Goal: Transaction & Acquisition: Purchase product/service

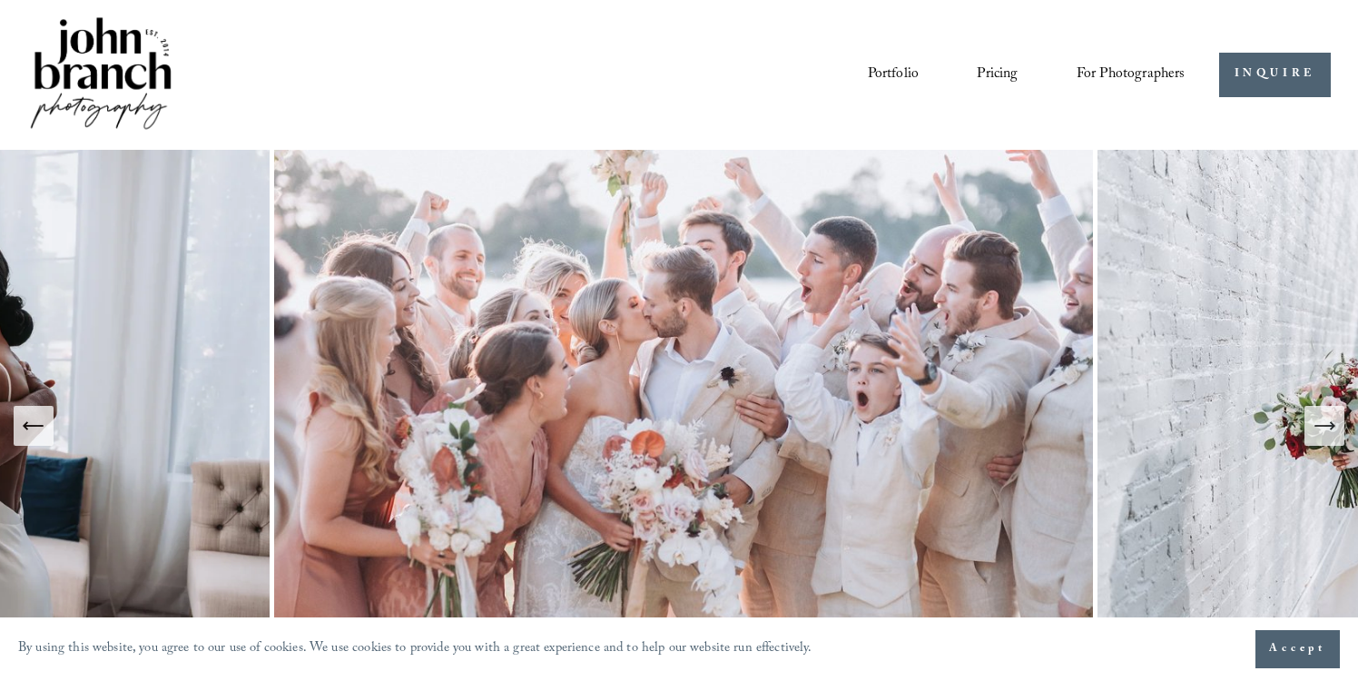
click at [881, 430] on img at bounding box center [684, 426] width 828 height 552
click at [1323, 444] on button "Next Slide" at bounding box center [1324, 426] width 40 height 40
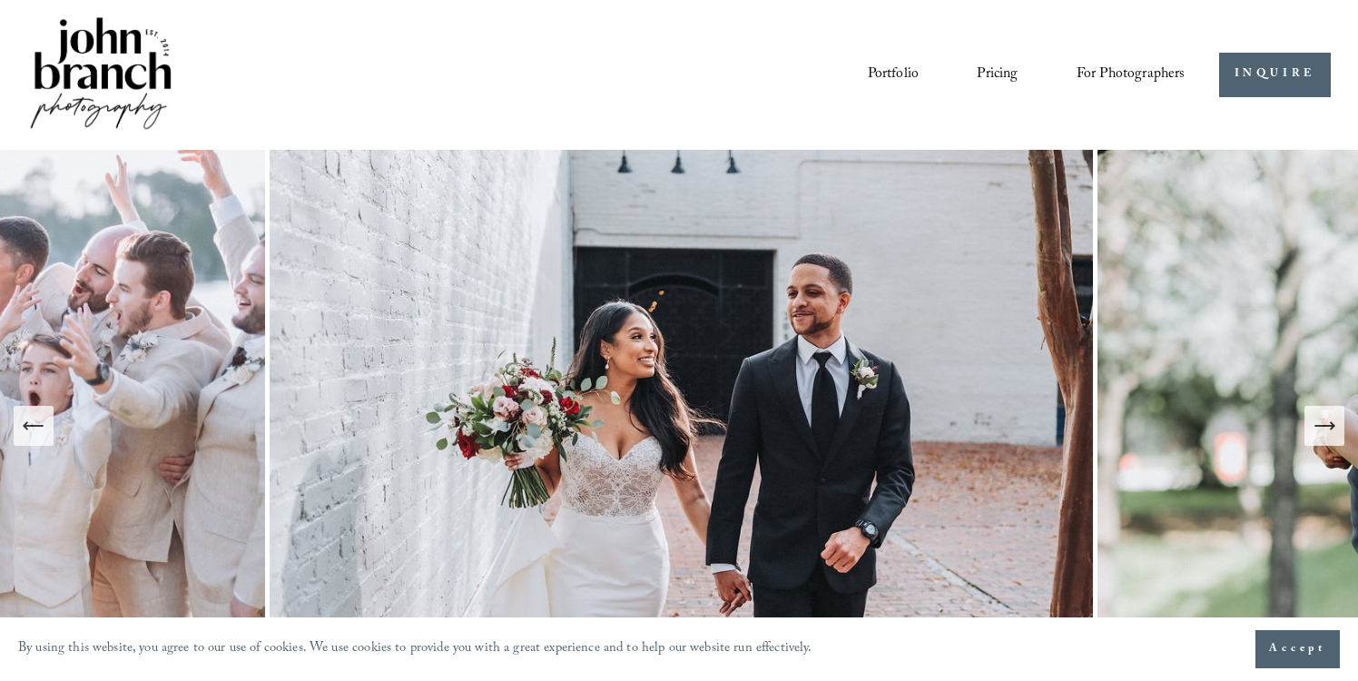
click at [1323, 444] on button "Next Slide" at bounding box center [1324, 426] width 40 height 40
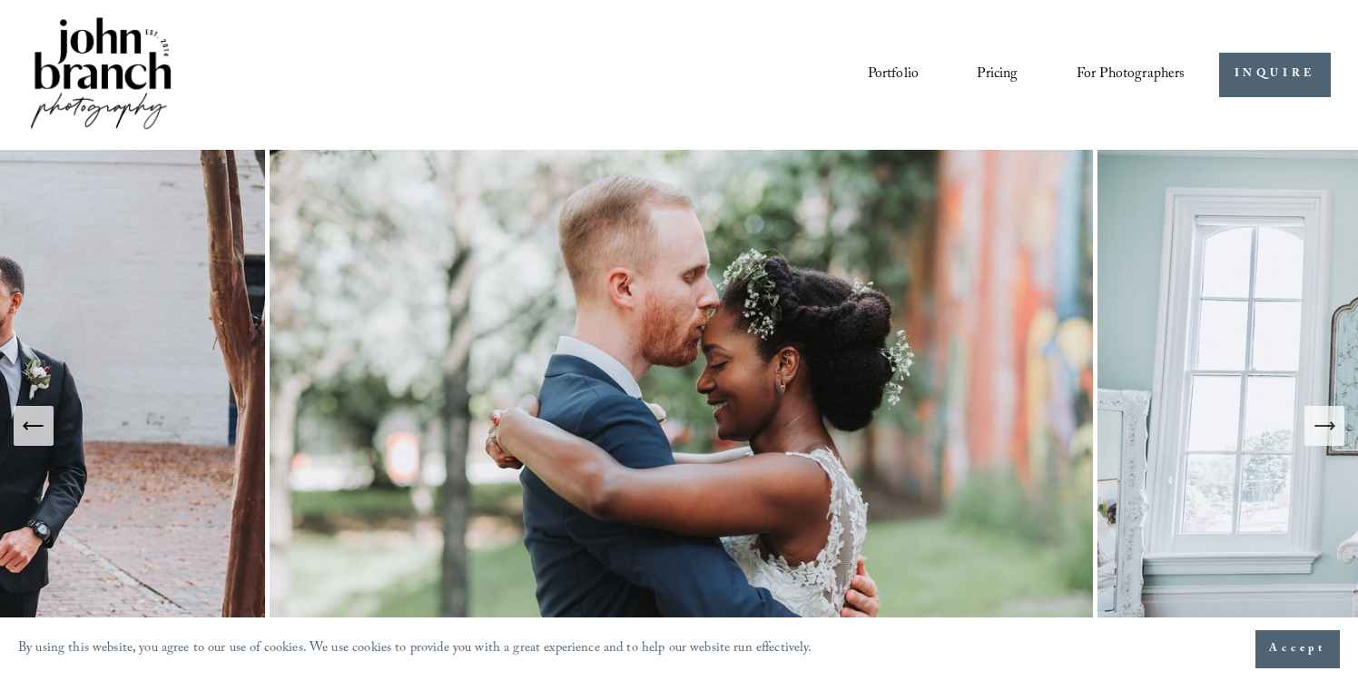
click at [1323, 444] on button "Next Slide" at bounding box center [1324, 426] width 40 height 40
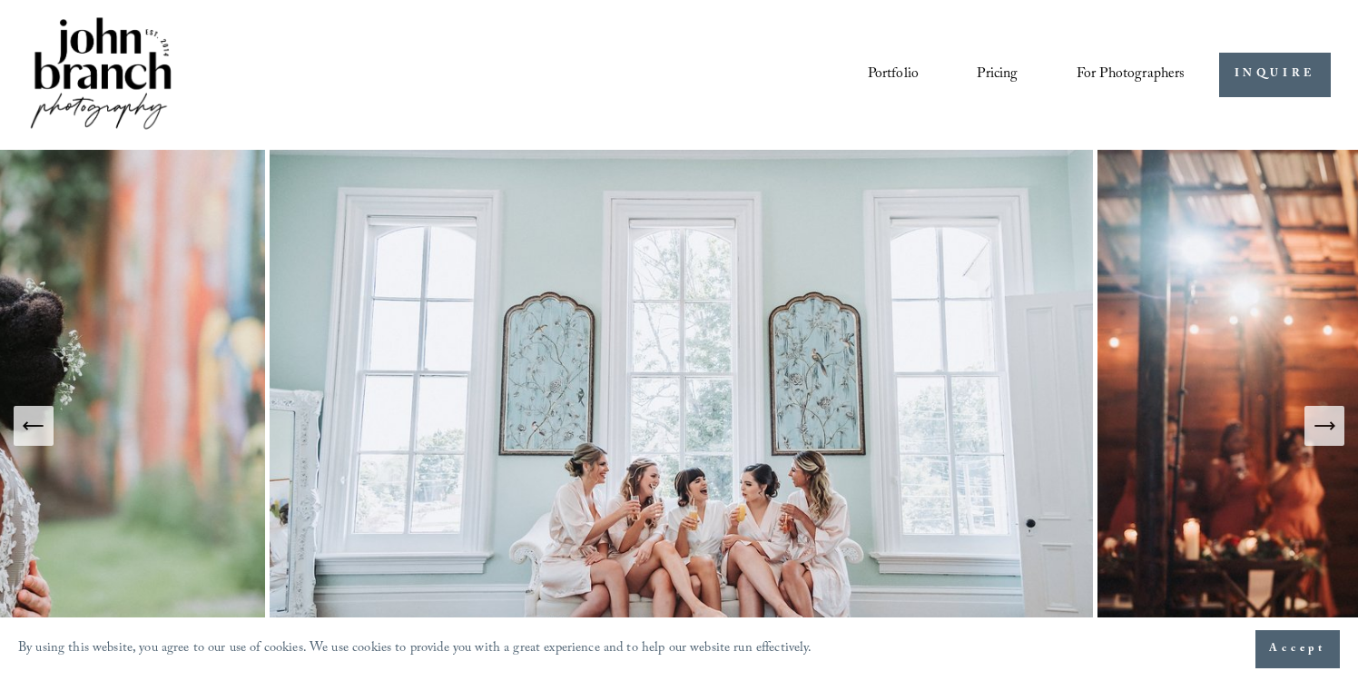
click at [1324, 445] on button "Next Slide" at bounding box center [1324, 426] width 40 height 40
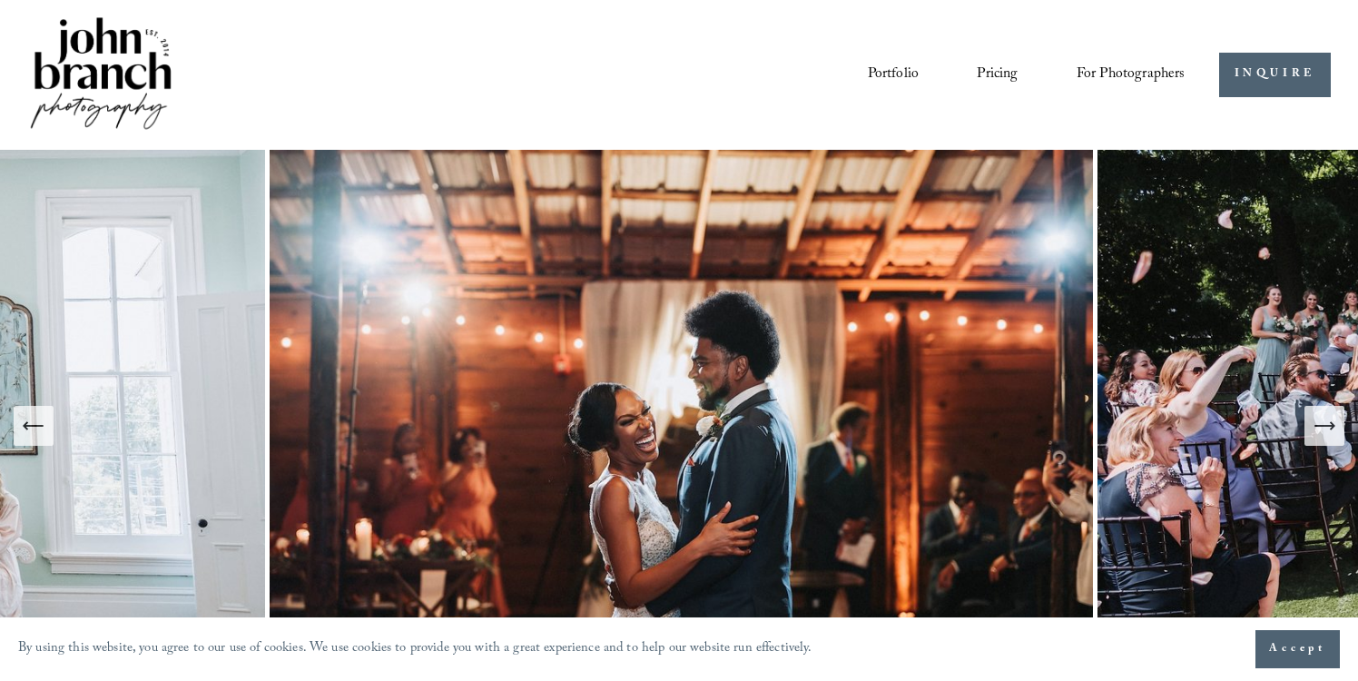
click at [1324, 445] on div at bounding box center [679, 426] width 1358 height 552
click at [1319, 434] on icon "Next Slide" at bounding box center [1324, 425] width 25 height 25
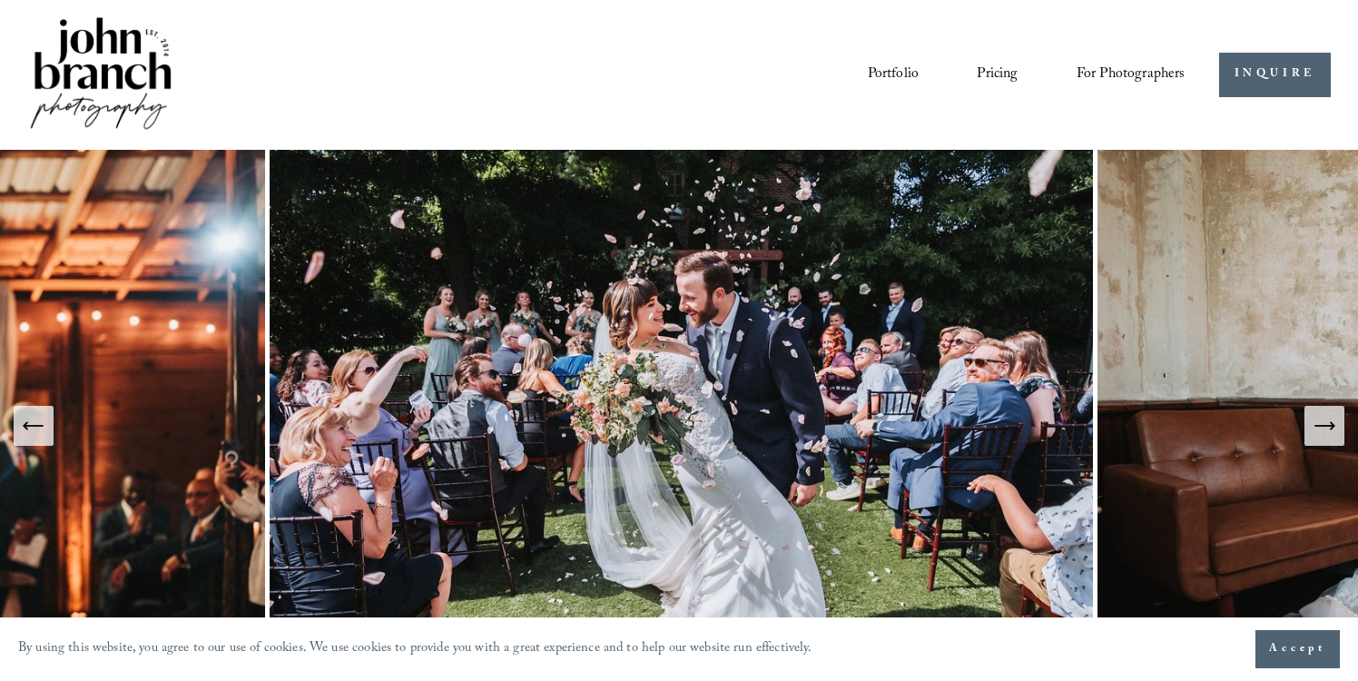
click at [1319, 434] on icon "Next Slide" at bounding box center [1324, 425] width 25 height 25
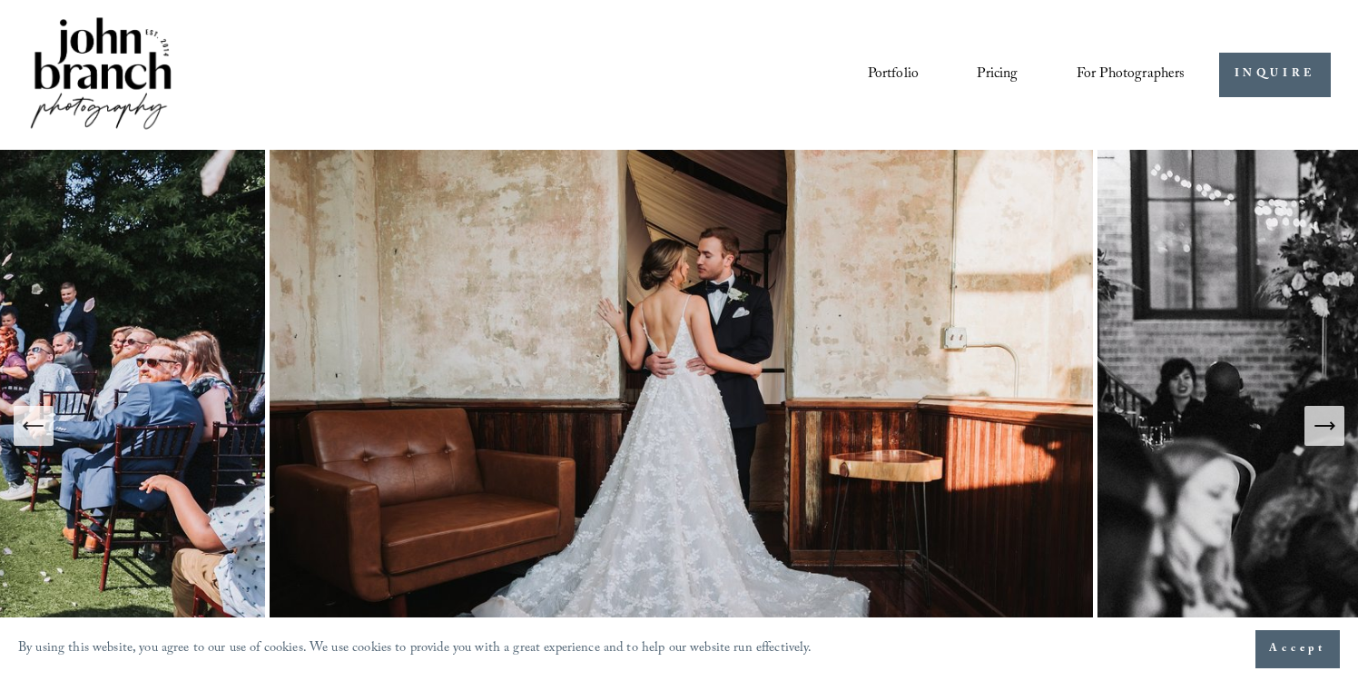
click at [1319, 434] on icon "Next Slide" at bounding box center [1324, 425] width 25 height 25
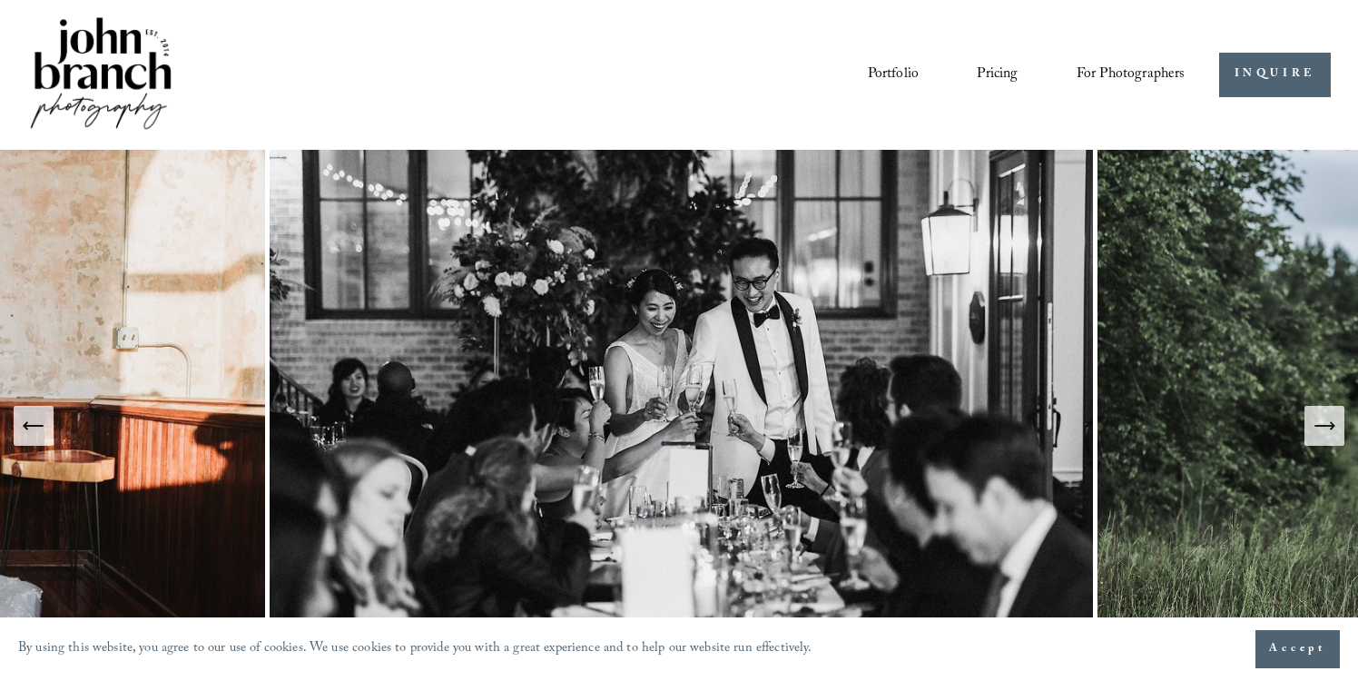
click at [1320, 435] on icon "Next Slide" at bounding box center [1324, 425] width 25 height 25
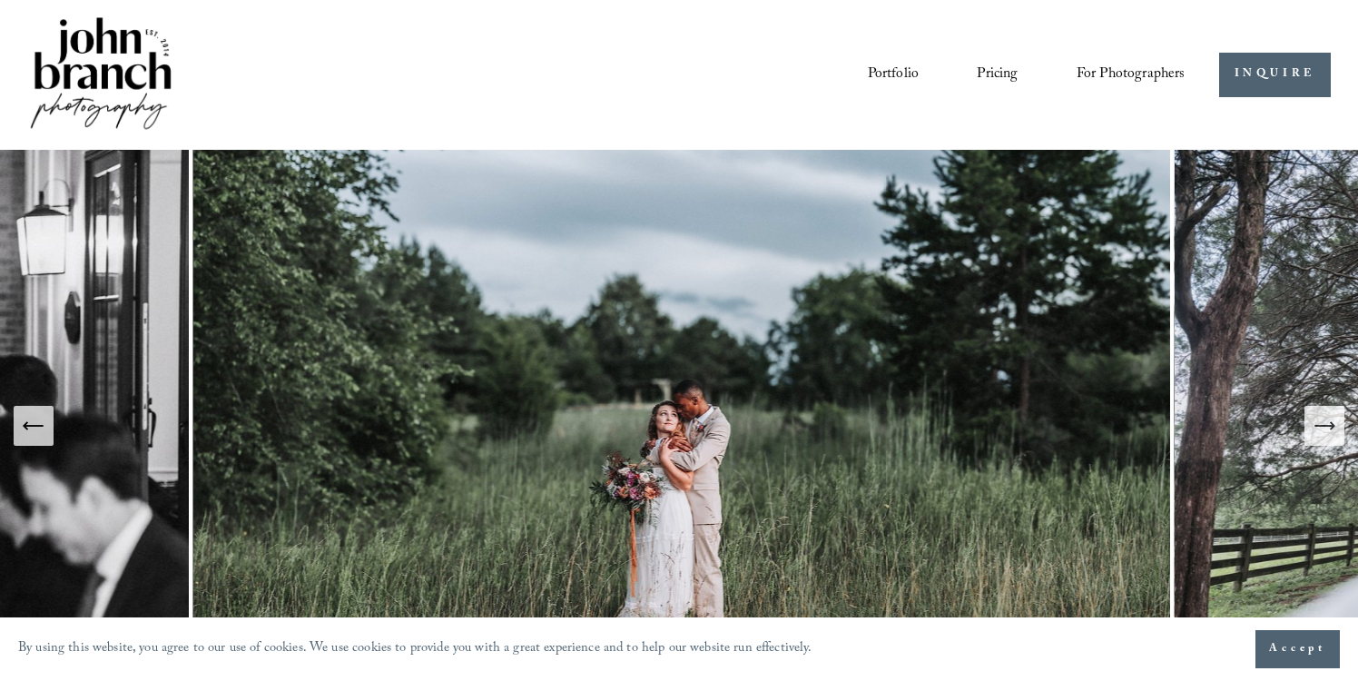
click at [1320, 436] on icon "Next Slide" at bounding box center [1324, 425] width 25 height 25
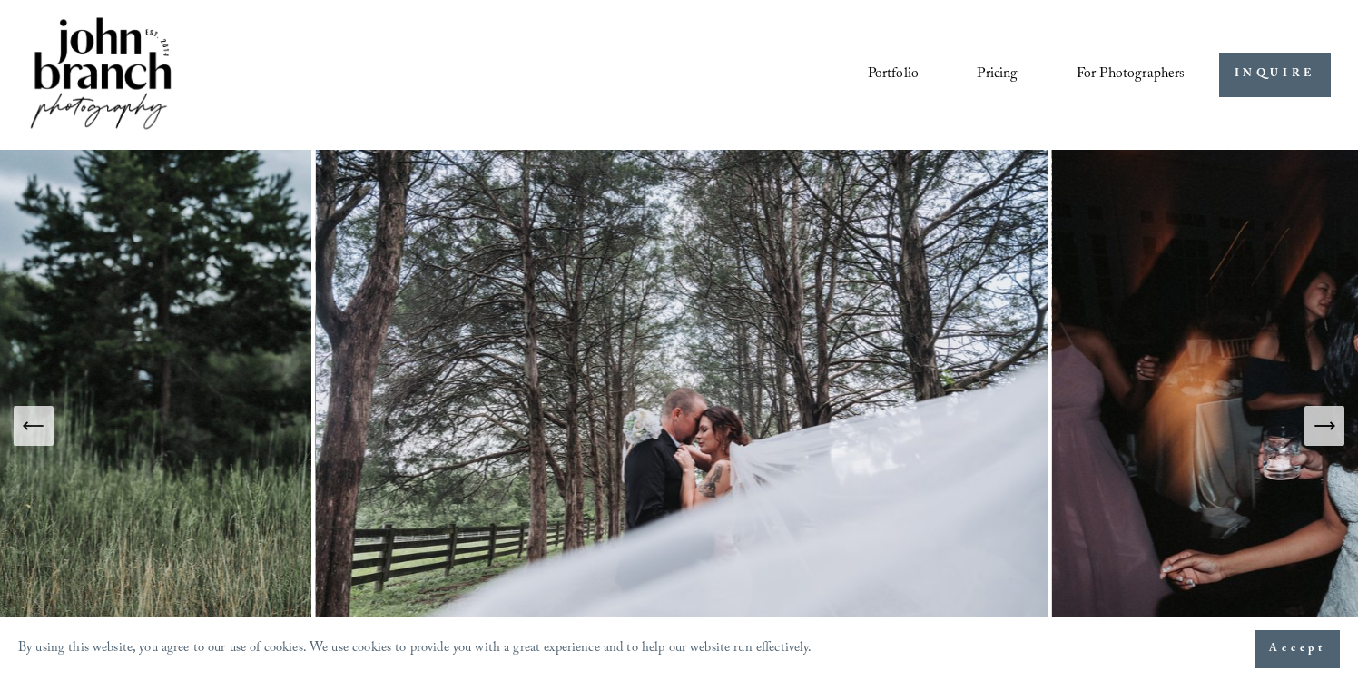
click at [46, 421] on button "Previous Slide" at bounding box center [34, 426] width 40 height 40
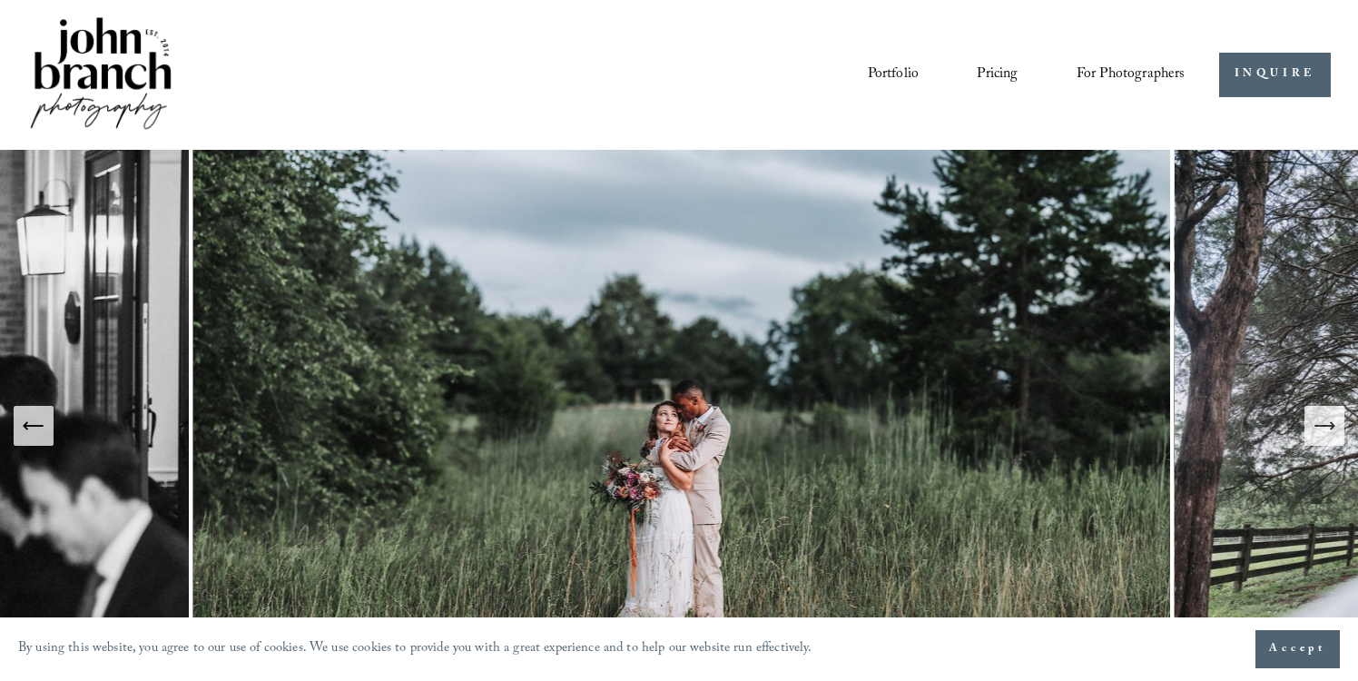
click at [1018, 70] on nav "Portfolio Pricing For Photographers Presets Education Courses Blog" at bounding box center [1027, 74] width 318 height 31
click at [1008, 70] on link "Pricing" at bounding box center [997, 74] width 41 height 31
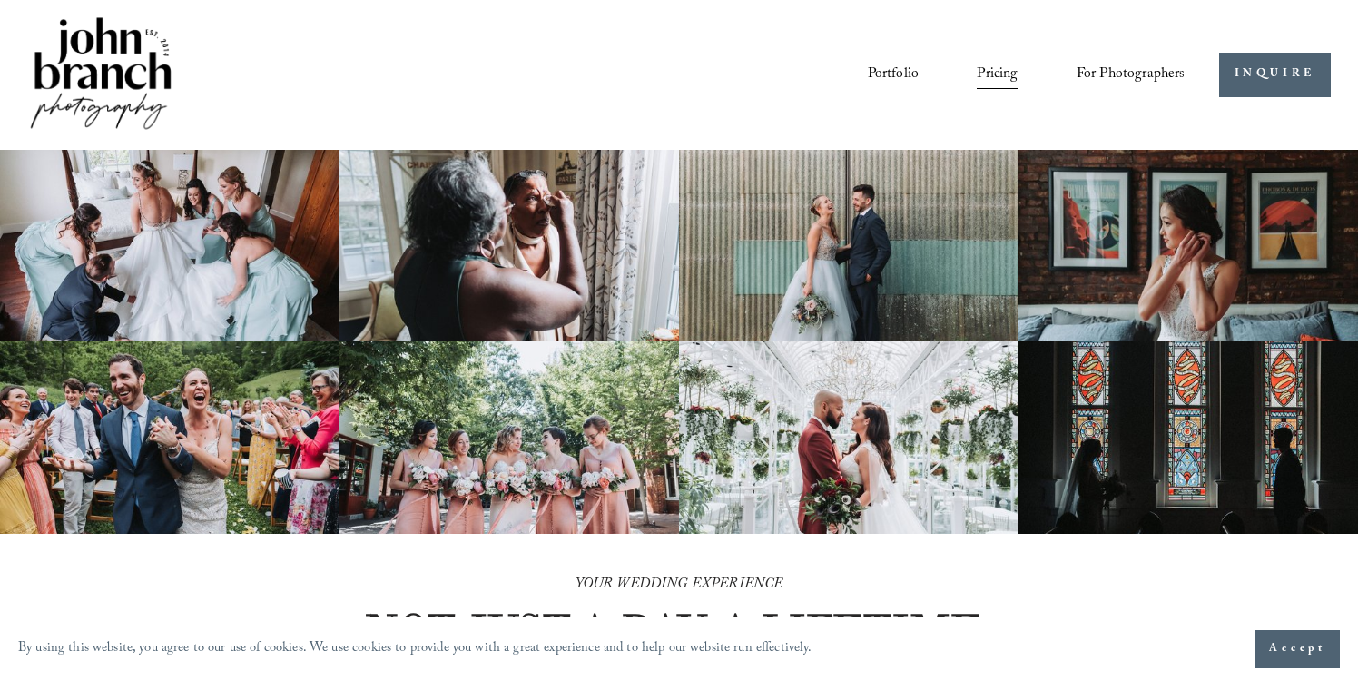
click at [0, 0] on span "Presets" at bounding box center [0, 0] width 0 height 0
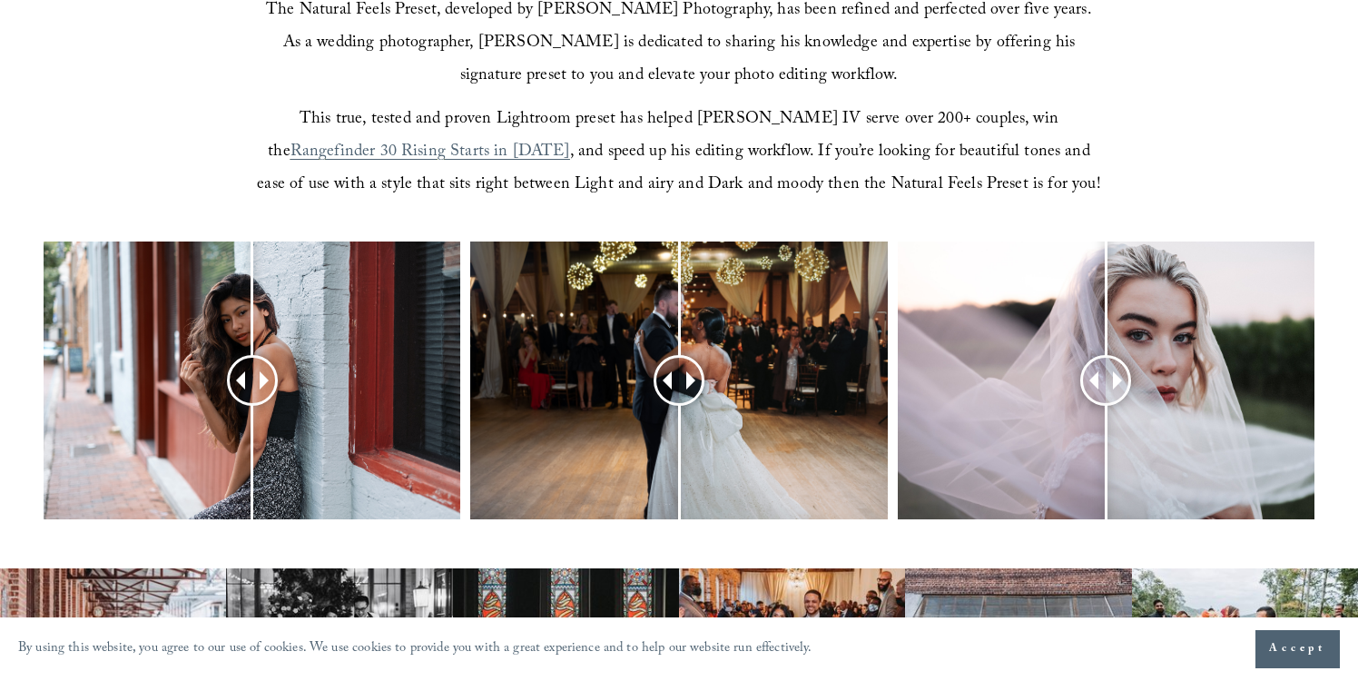
scroll to position [613, 0]
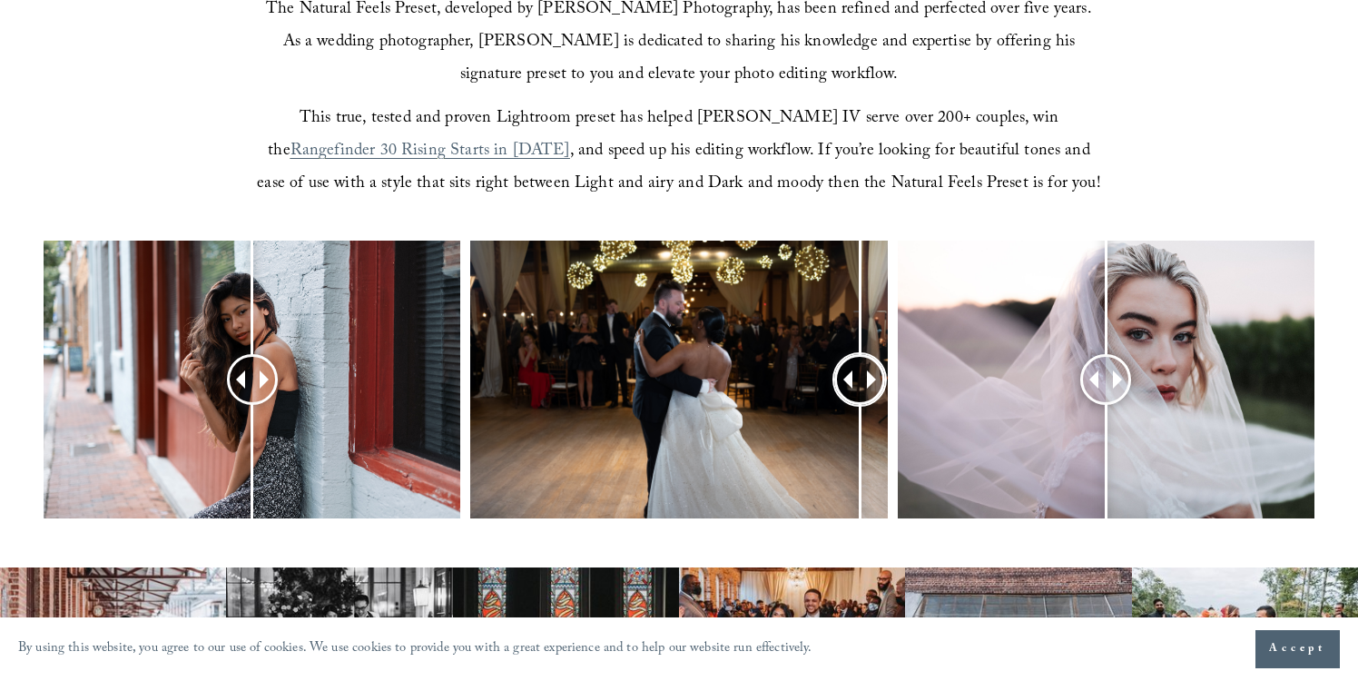
drag, startPoint x: 674, startPoint y: 385, endPoint x: 861, endPoint y: 404, distance: 188.0
click at [861, 402] on div at bounding box center [860, 379] width 46 height 46
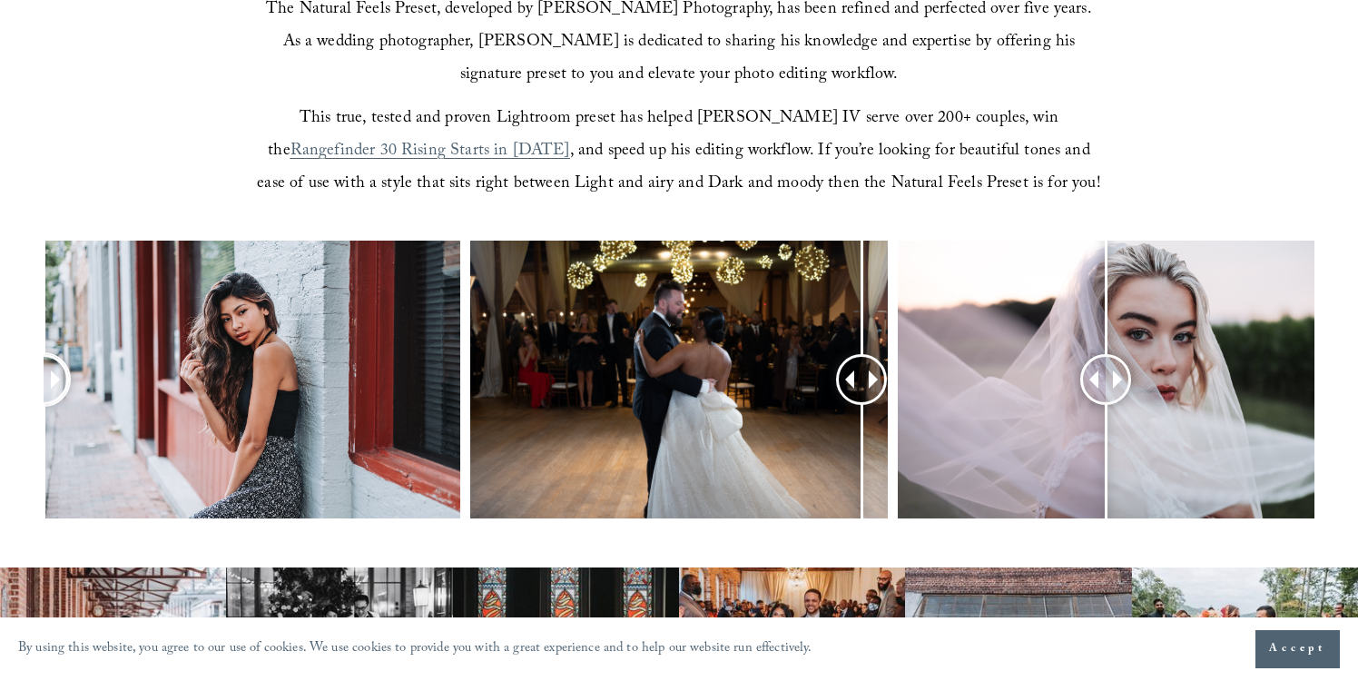
drag, startPoint x: 248, startPoint y: 359, endPoint x: -15, endPoint y: 361, distance: 262.3
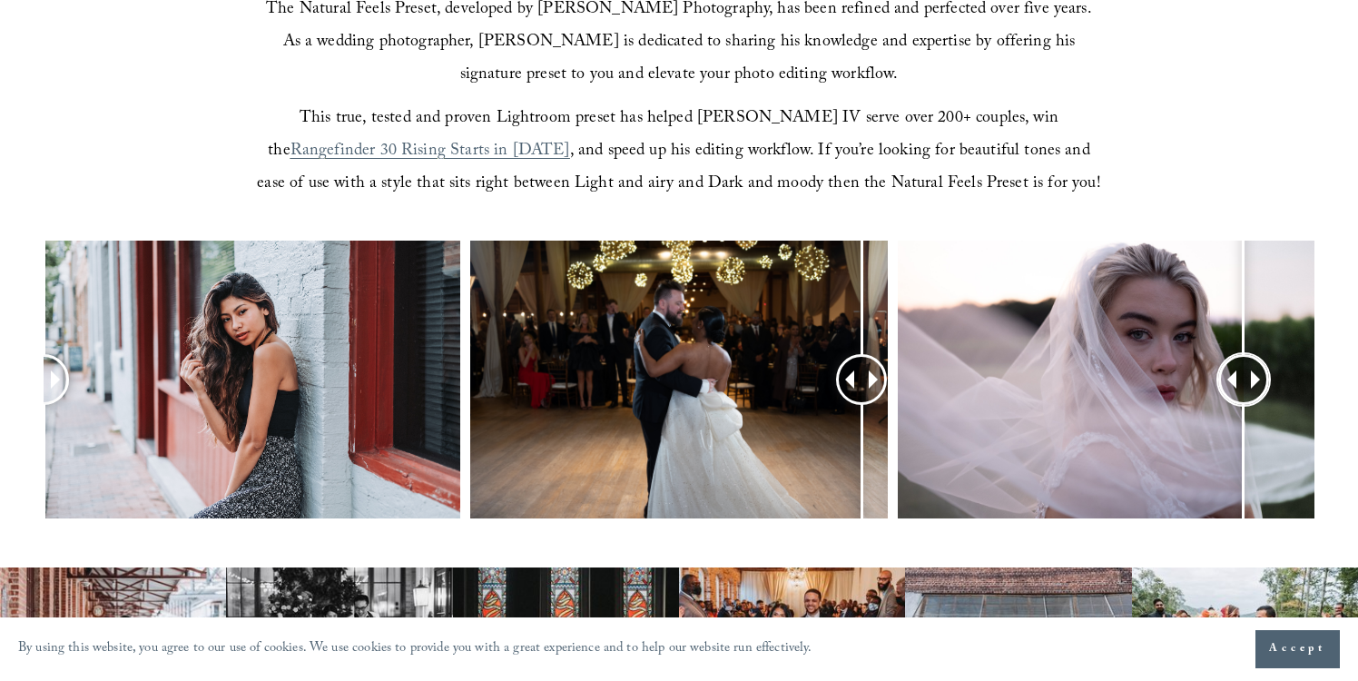
drag, startPoint x: 1106, startPoint y: 391, endPoint x: 1345, endPoint y: 442, distance: 244.1
click at [1347, 441] on div at bounding box center [679, 404] width 1358 height 326
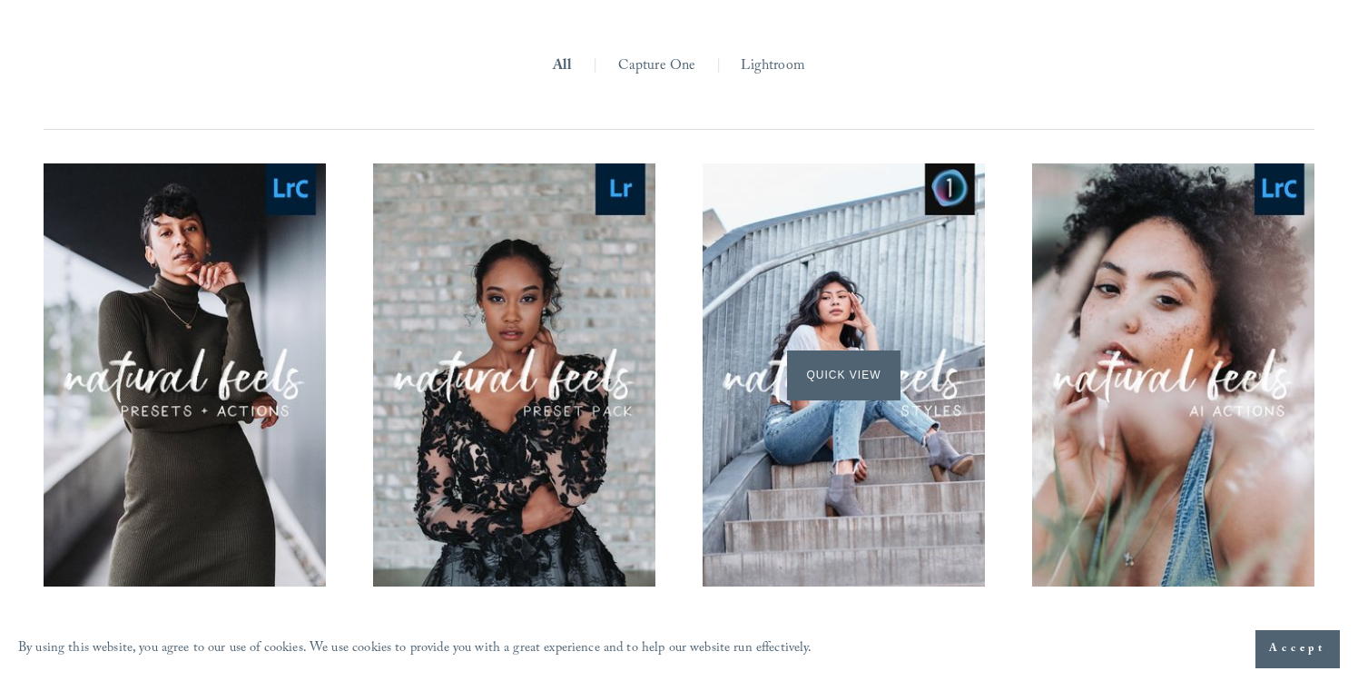
scroll to position [1686, 0]
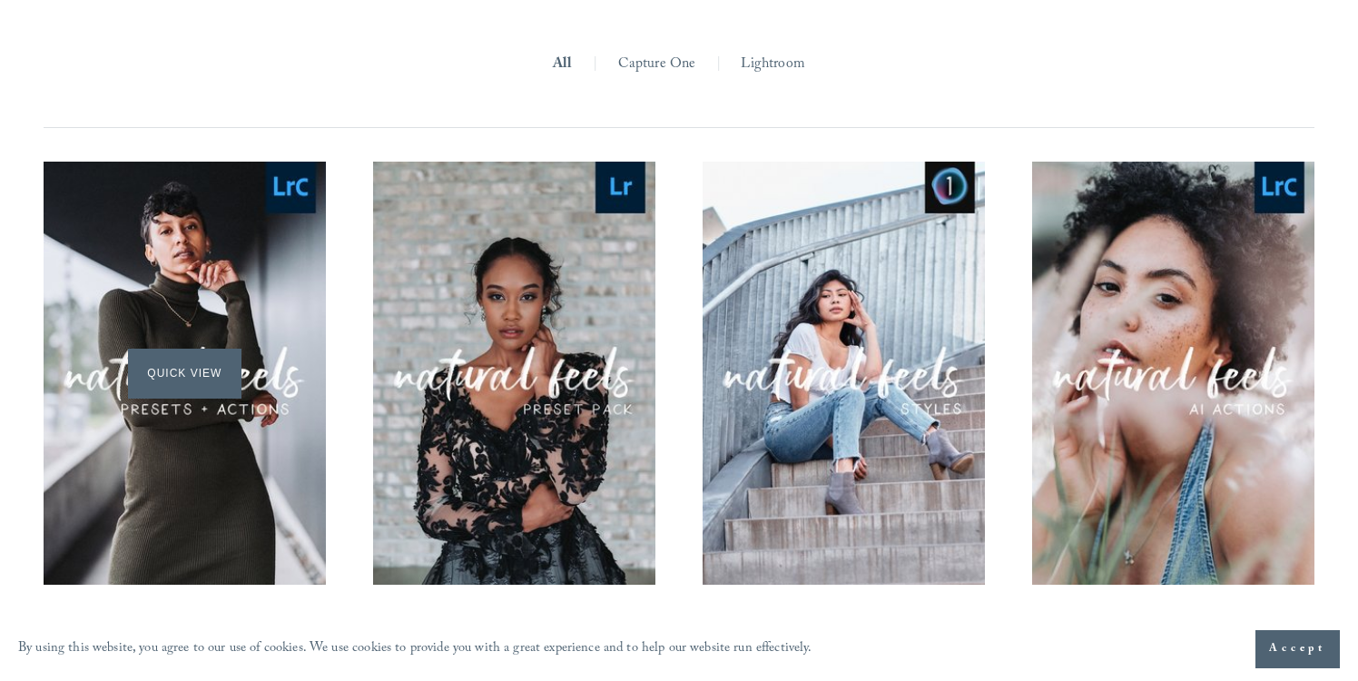
click at [209, 370] on span "Quick View" at bounding box center [184, 374] width 113 height 50
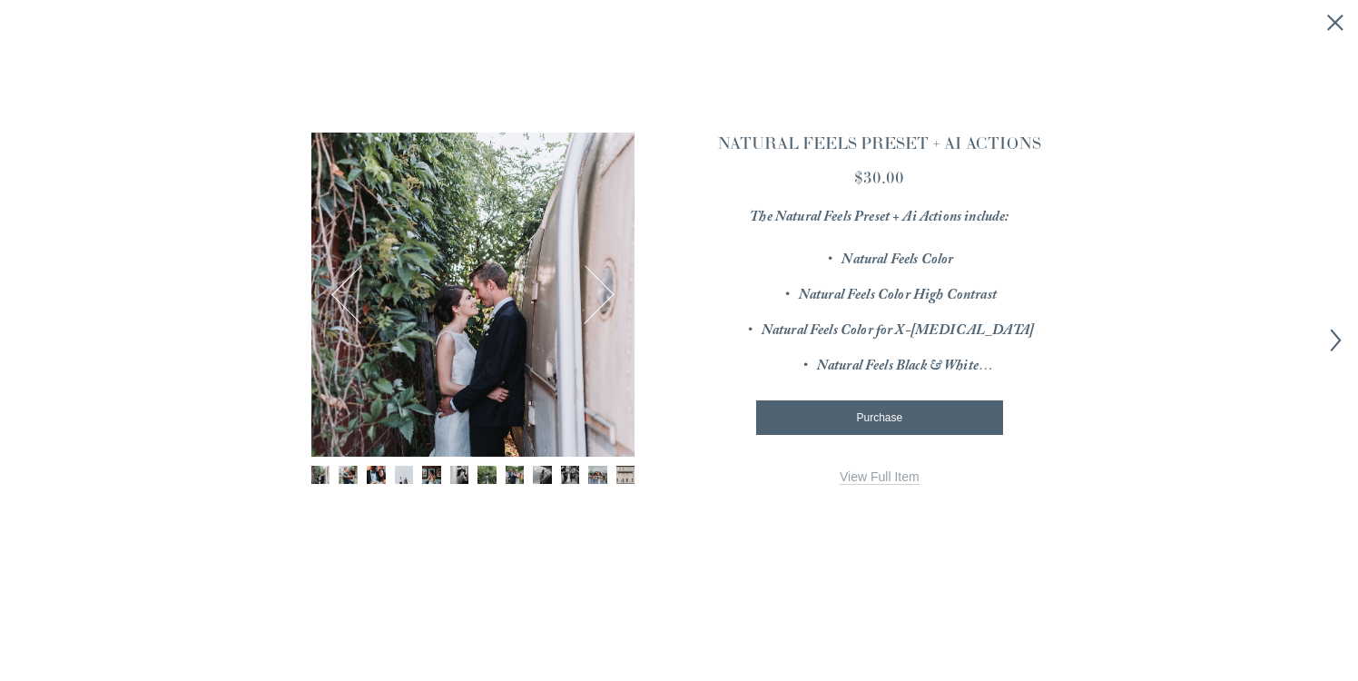
click at [382, 463] on div "1 / 12 Image 1 of 12 Image 2 of 12 Image 3 of 12" at bounding box center [472, 344] width 323 height 422
click at [380, 470] on img "Image 3 of 12" at bounding box center [376, 475] width 19 height 19
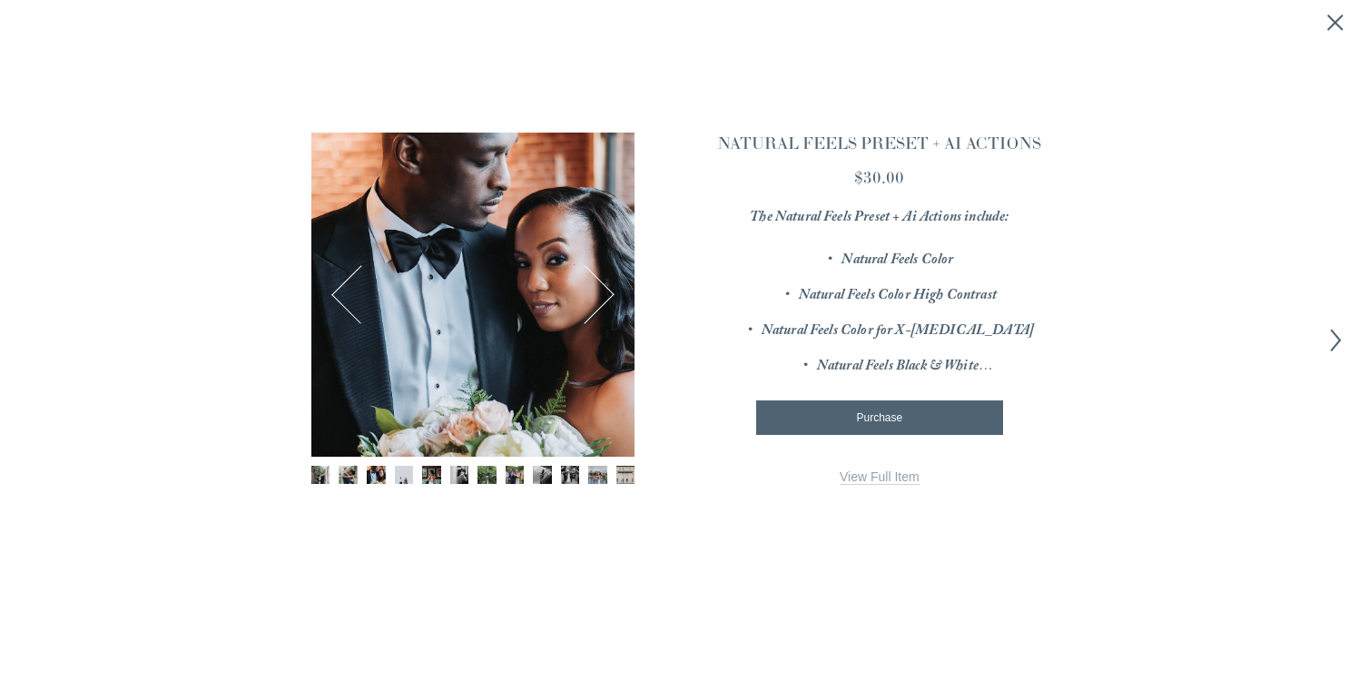
click at [440, 477] on div "Gallery thumbnails" at bounding box center [472, 477] width 323 height 22
click at [483, 471] on img "Image 7 of 12" at bounding box center [486, 475] width 19 height 19
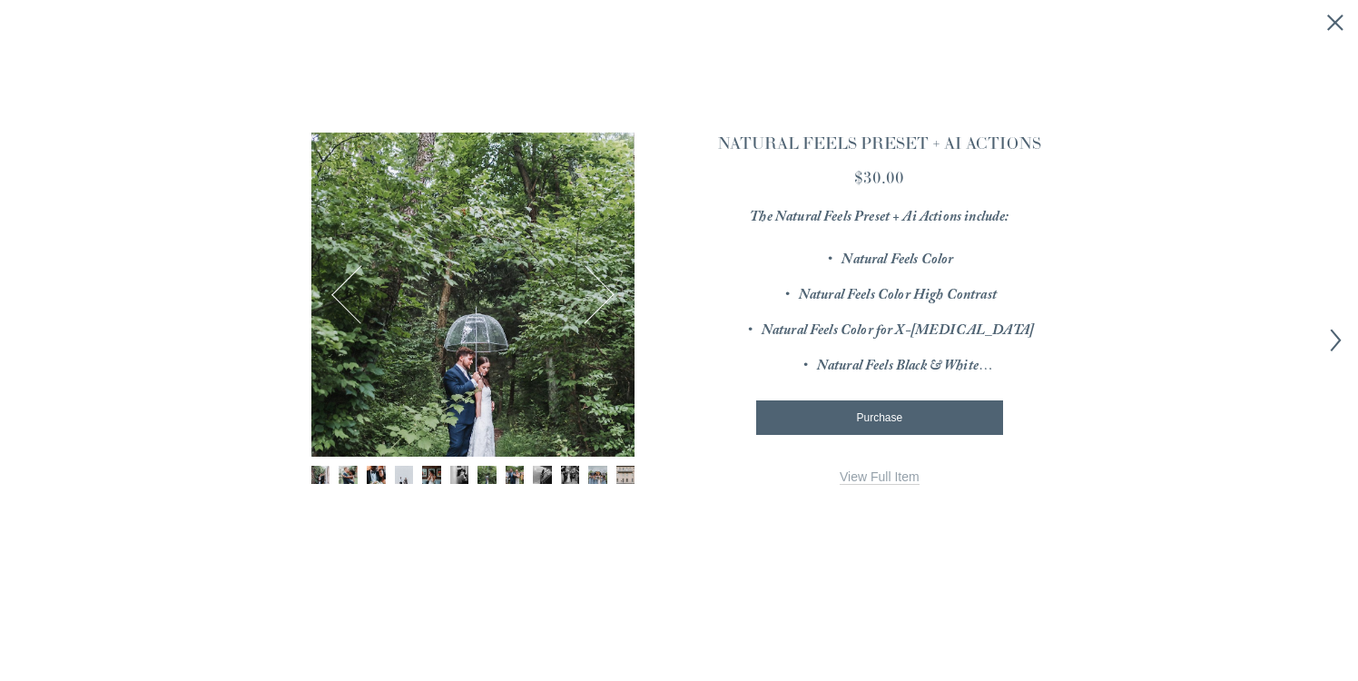
click at [521, 472] on img "Image 8 of 12" at bounding box center [515, 475] width 19 height 19
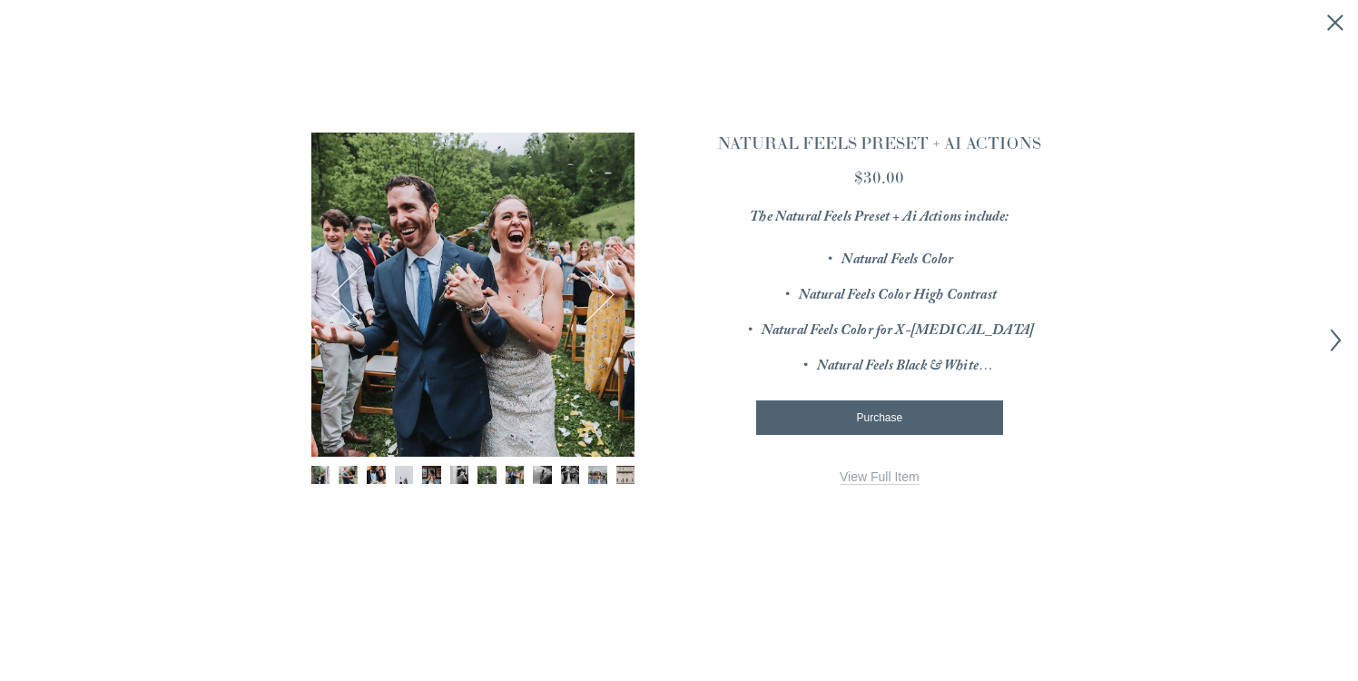
click at [571, 473] on img "Image 10 of 12" at bounding box center [570, 475] width 19 height 19
